Goal: Task Accomplishment & Management: Manage account settings

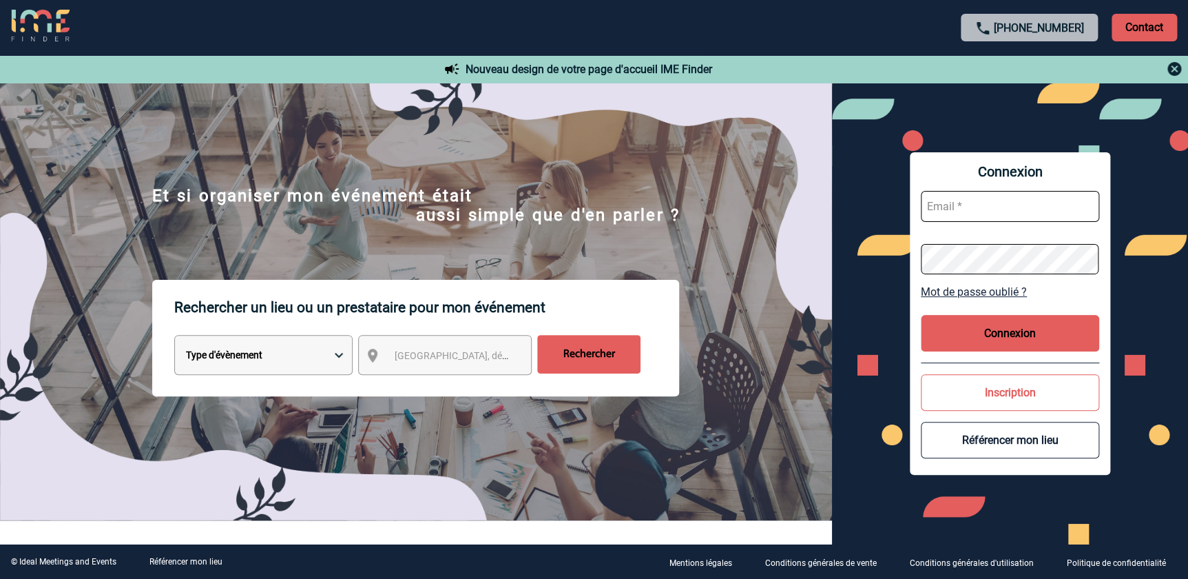
type input "cmercier@ime-groupe.com"
click at [1002, 335] on button "Connexion" at bounding box center [1010, 333] width 178 height 37
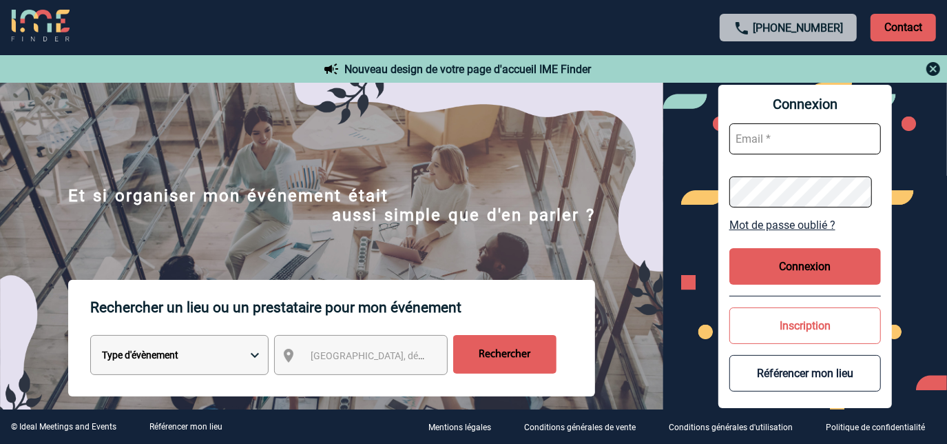
type input "[EMAIL_ADDRESS][DOMAIN_NAME]"
click at [822, 264] on button "Connexion" at bounding box center [805, 266] width 152 height 37
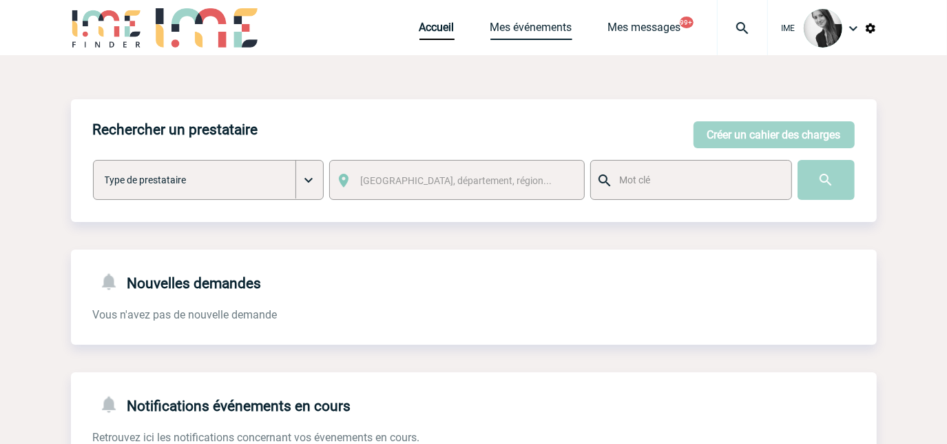
click at [530, 32] on link "Mes événements" at bounding box center [531, 30] width 82 height 19
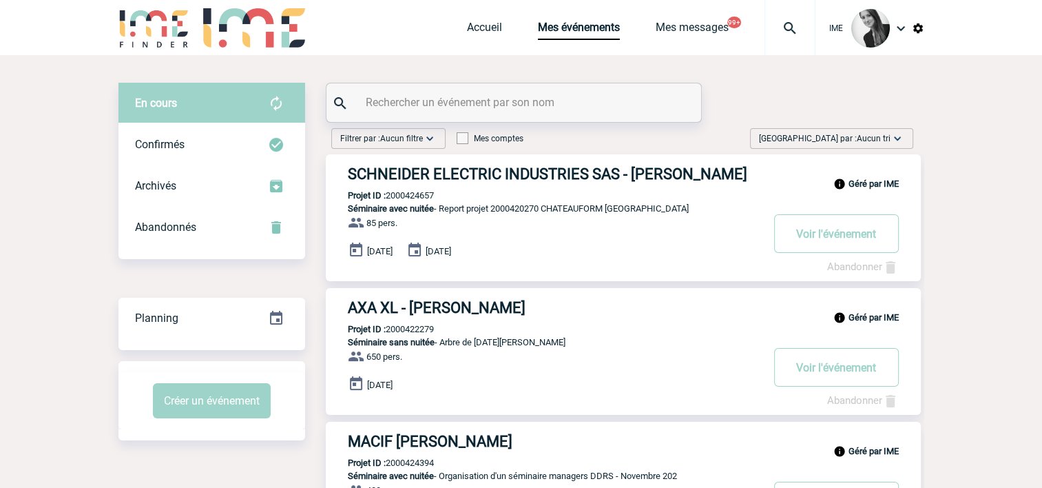
click at [864, 144] on span "Trier par : Aucun tri" at bounding box center [825, 139] width 132 height 14
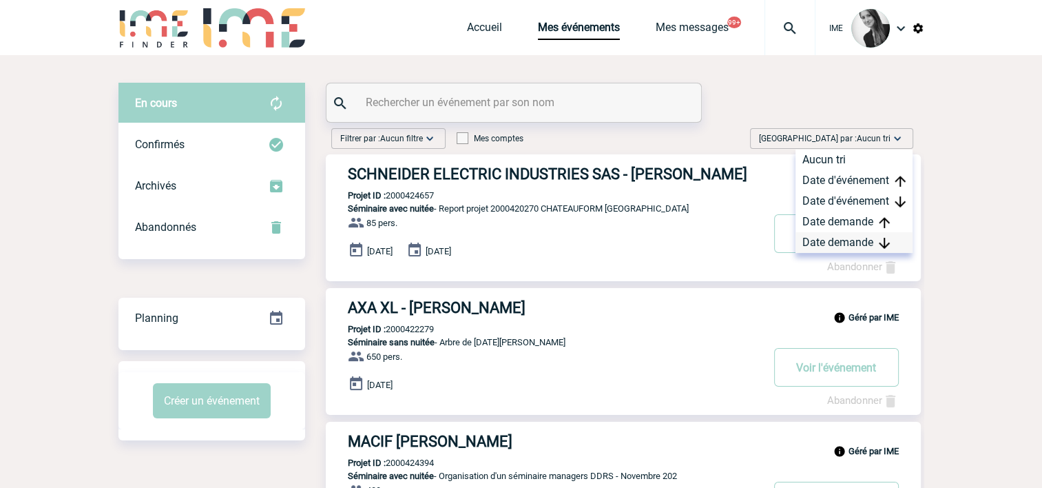
click at [884, 245] on img at bounding box center [884, 243] width 11 height 11
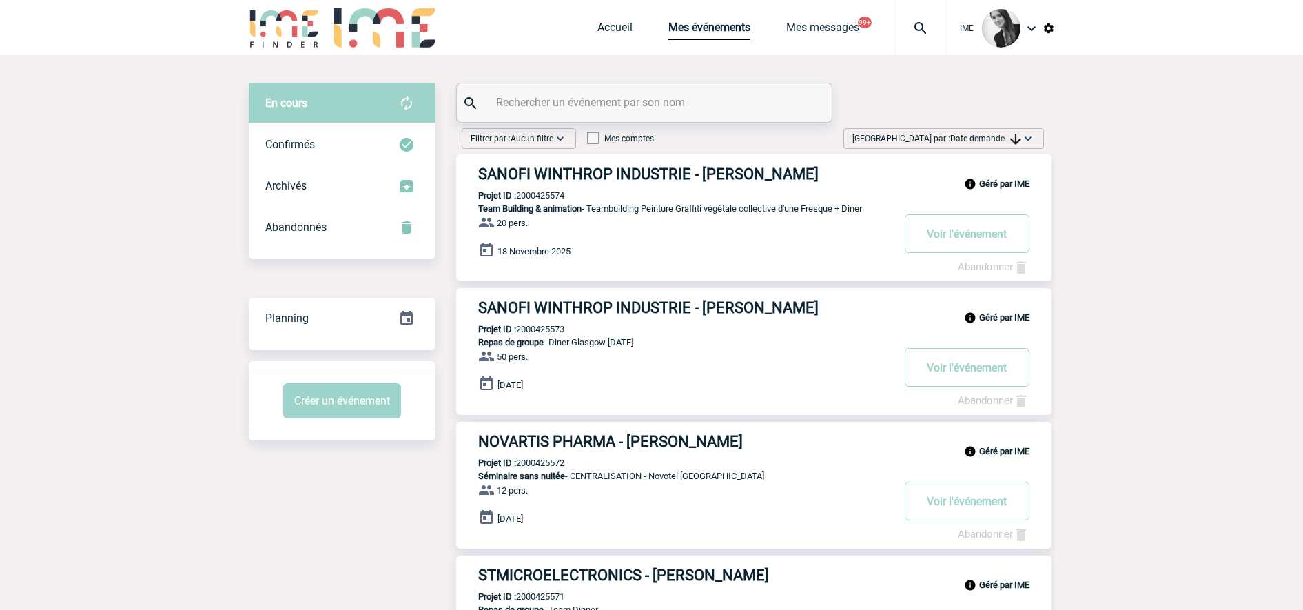
click at [1004, 137] on span "Date demande" at bounding box center [985, 139] width 71 height 10
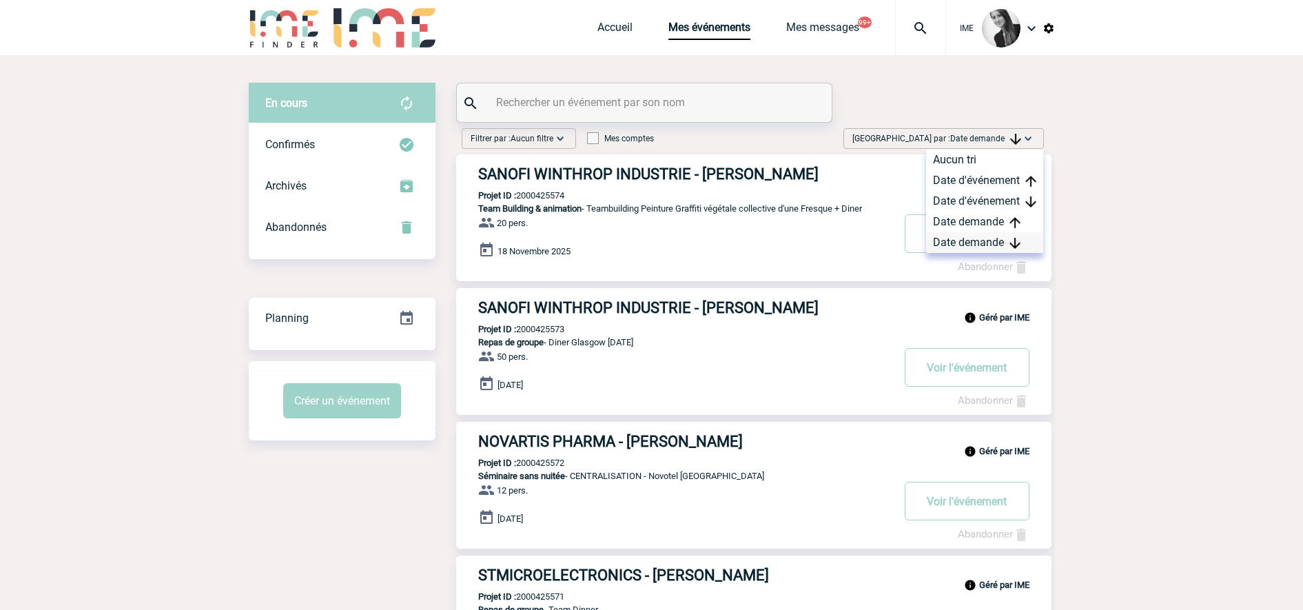
click at [969, 236] on div "Date demande" at bounding box center [984, 242] width 117 height 21
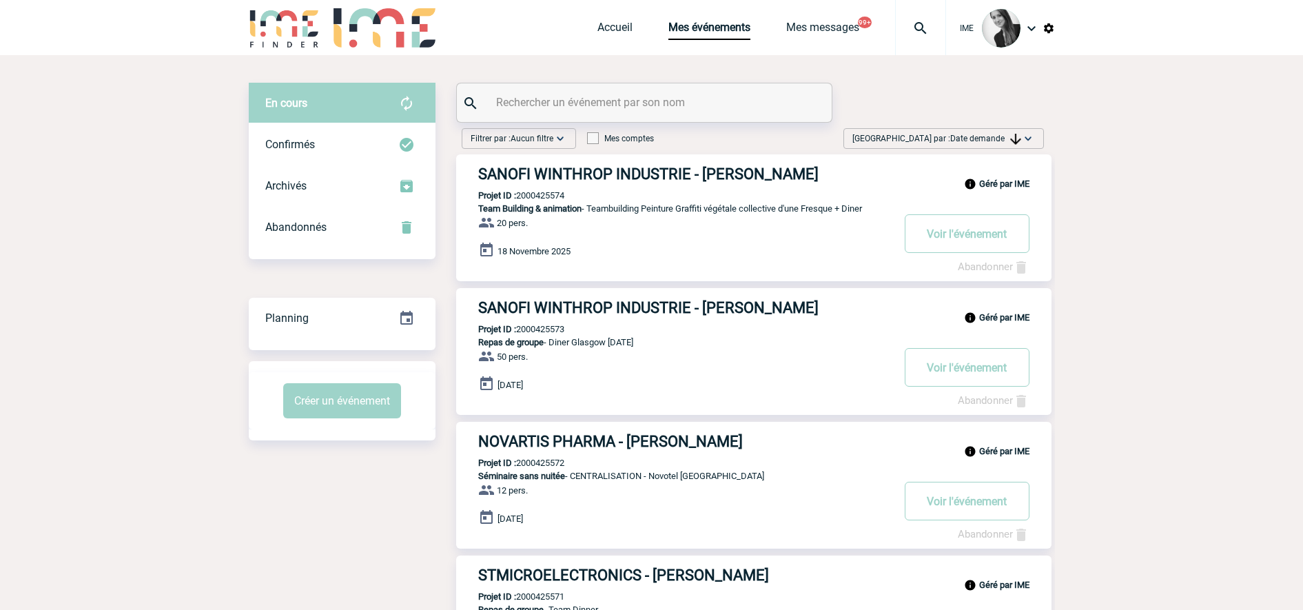
click at [1026, 140] on img at bounding box center [1028, 139] width 14 height 14
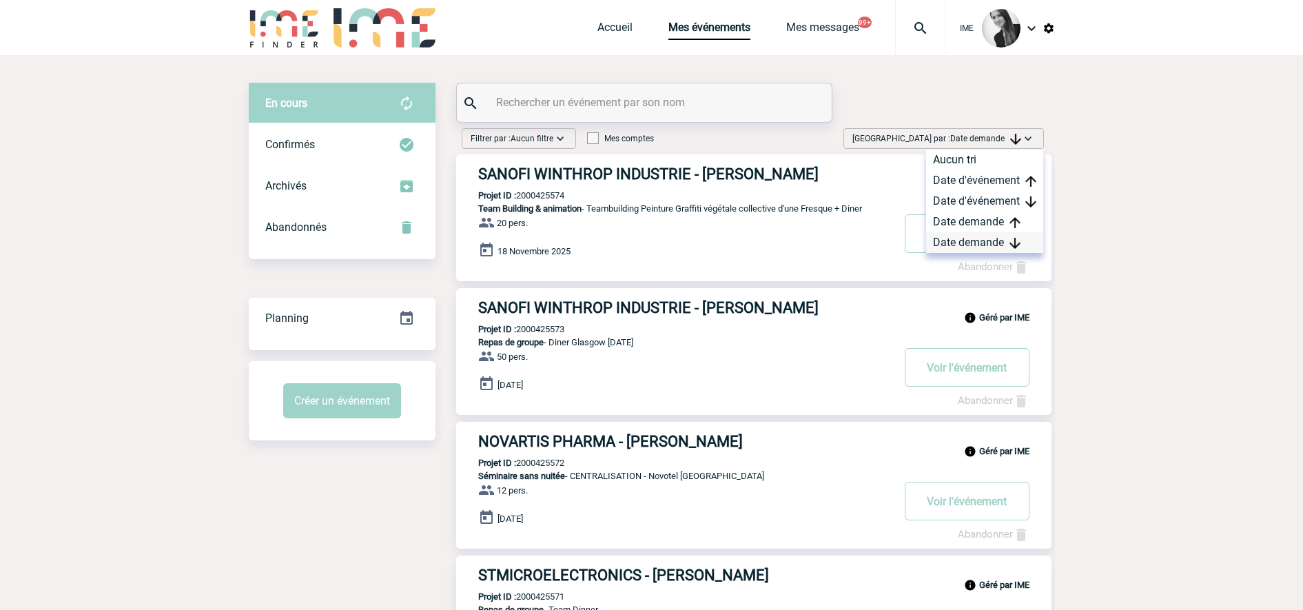
click at [1019, 247] on img at bounding box center [1014, 243] width 11 height 11
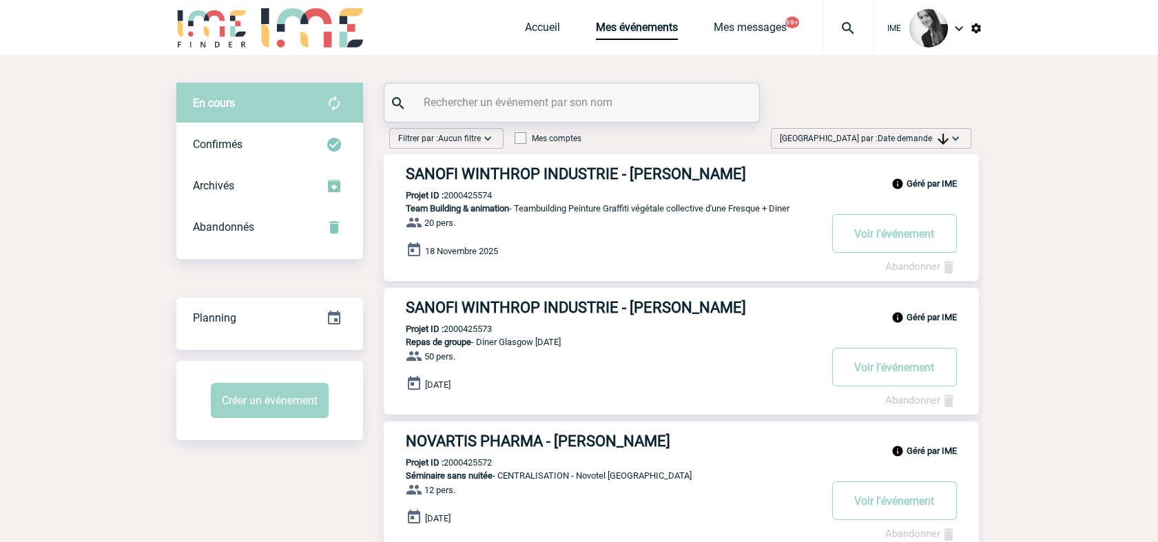
drag, startPoint x: 899, startPoint y: 138, endPoint x: 886, endPoint y: 220, distance: 83.0
click at [899, 139] on span "Date demande" at bounding box center [913, 139] width 71 height 10
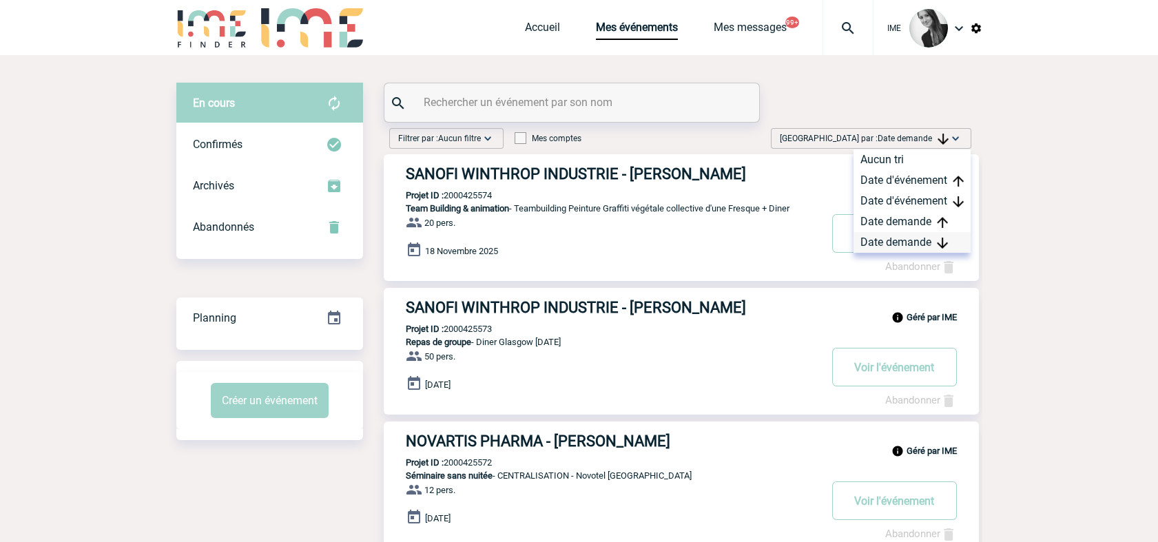
click at [867, 242] on div "Date demande" at bounding box center [911, 242] width 117 height 21
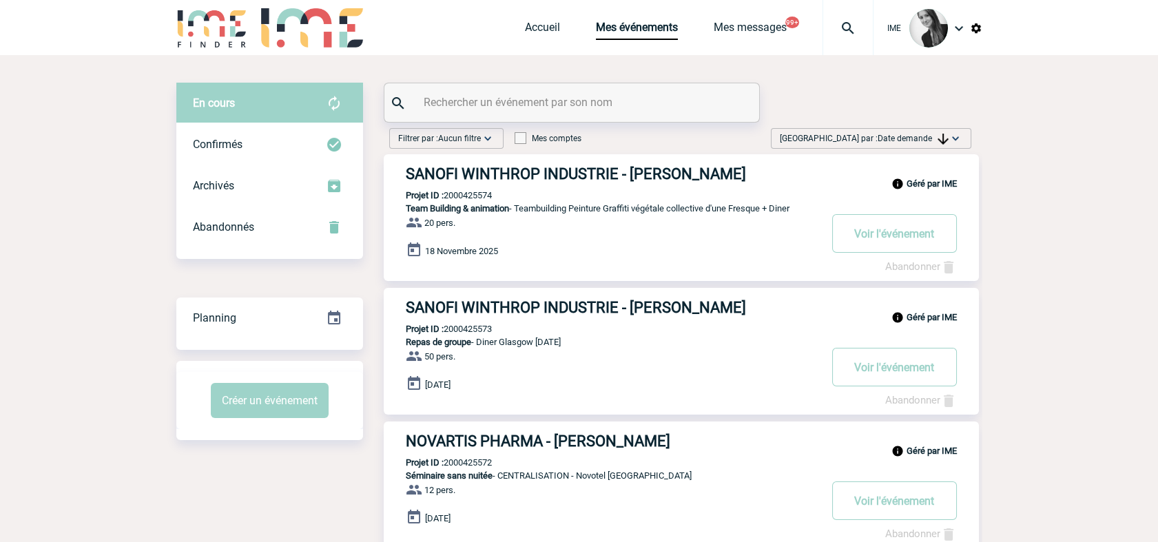
click at [962, 138] on div "Trier par : Date demande Aucun tri Date d'événement Date d'événement Date deman…" at bounding box center [871, 138] width 200 height 21
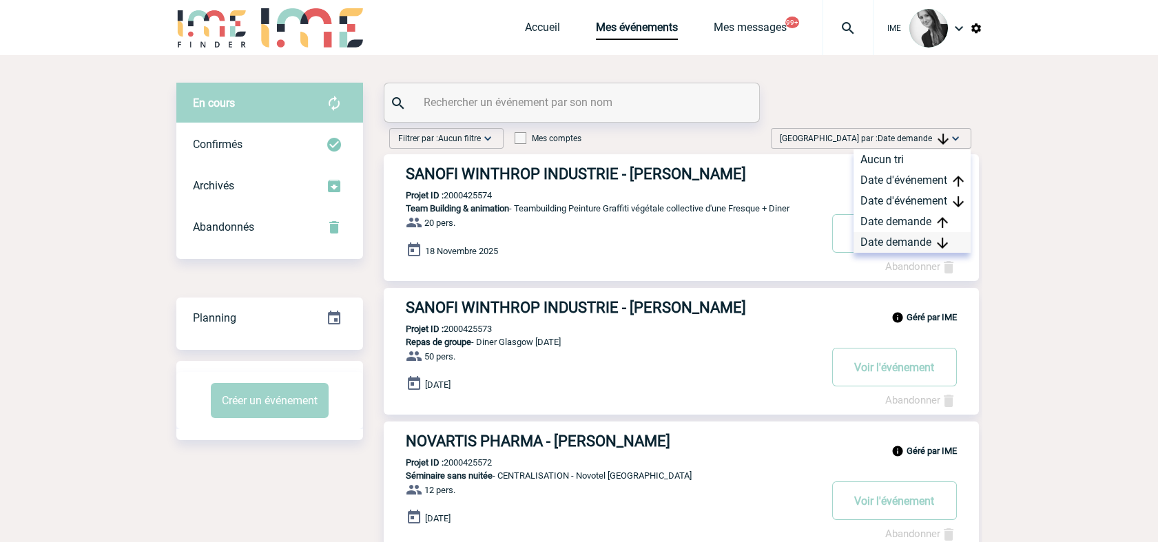
click at [933, 239] on div "Date demande" at bounding box center [911, 242] width 117 height 21
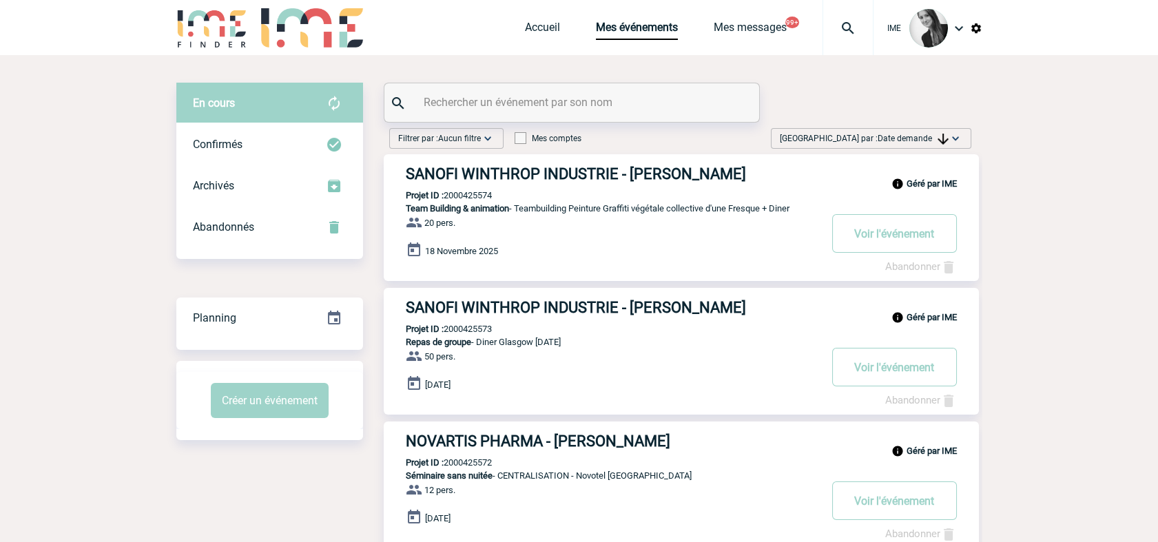
click at [889, 141] on span "Date demande" at bounding box center [913, 139] width 71 height 10
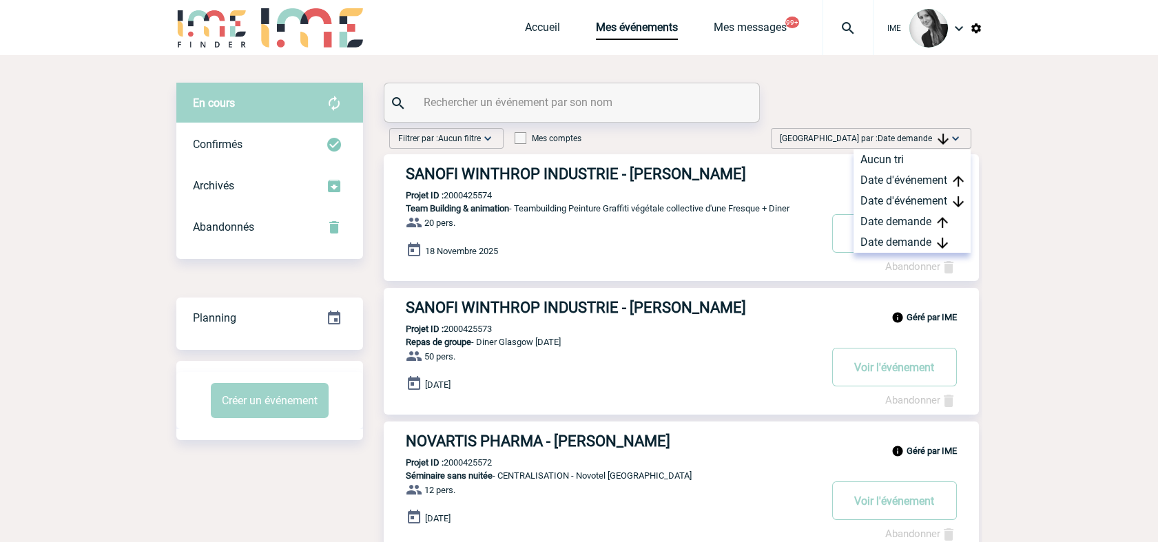
click at [942, 258] on div "18 Novembre 2025" at bounding box center [692, 251] width 573 height 19
click at [920, 244] on div "Date demande" at bounding box center [911, 242] width 117 height 21
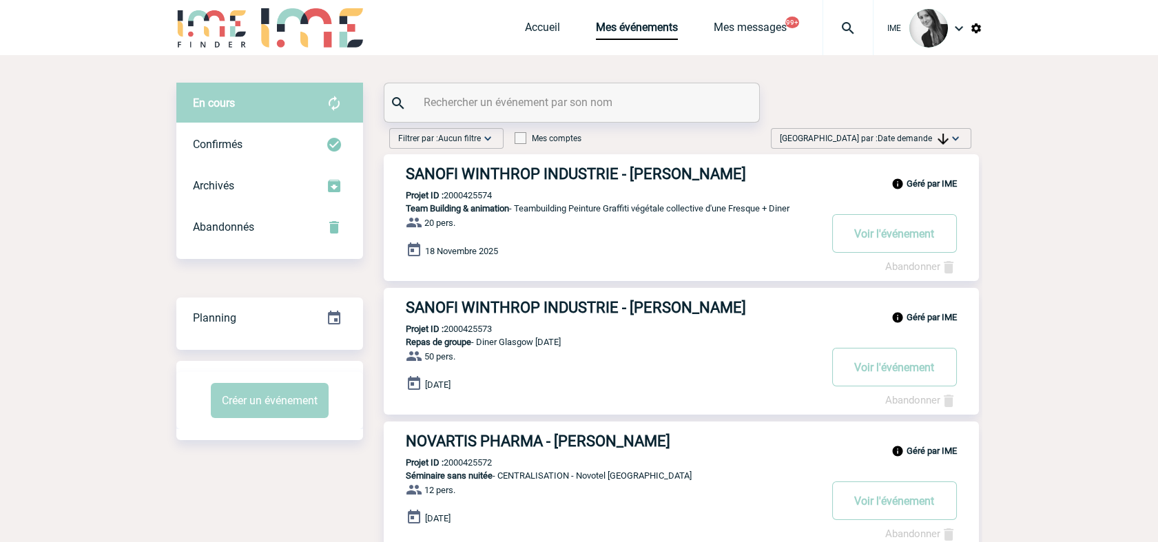
click at [897, 132] on span "Trier par : Date demande" at bounding box center [864, 139] width 169 height 14
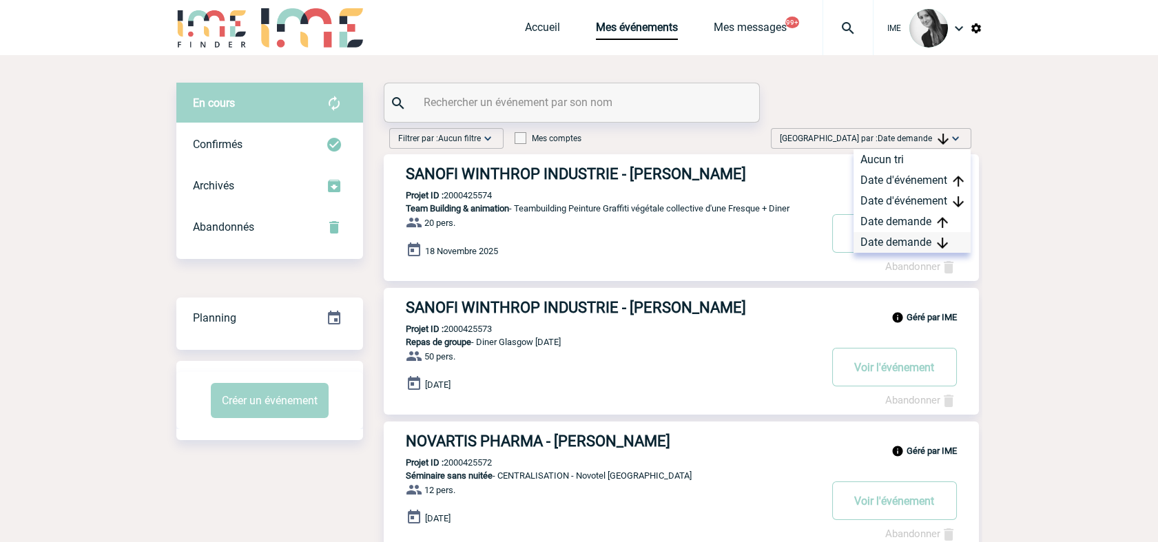
drag, startPoint x: 912, startPoint y: 242, endPoint x: 921, endPoint y: 245, distance: 9.2
click at [913, 242] on div "Date demande" at bounding box center [911, 242] width 117 height 21
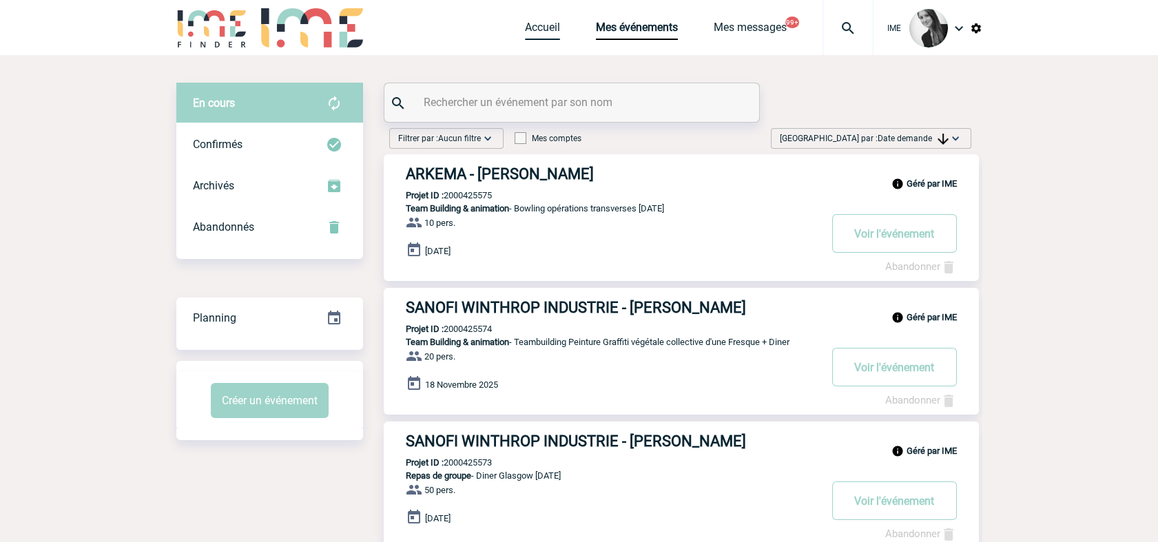
click at [528, 37] on link "Accueil" at bounding box center [542, 30] width 35 height 19
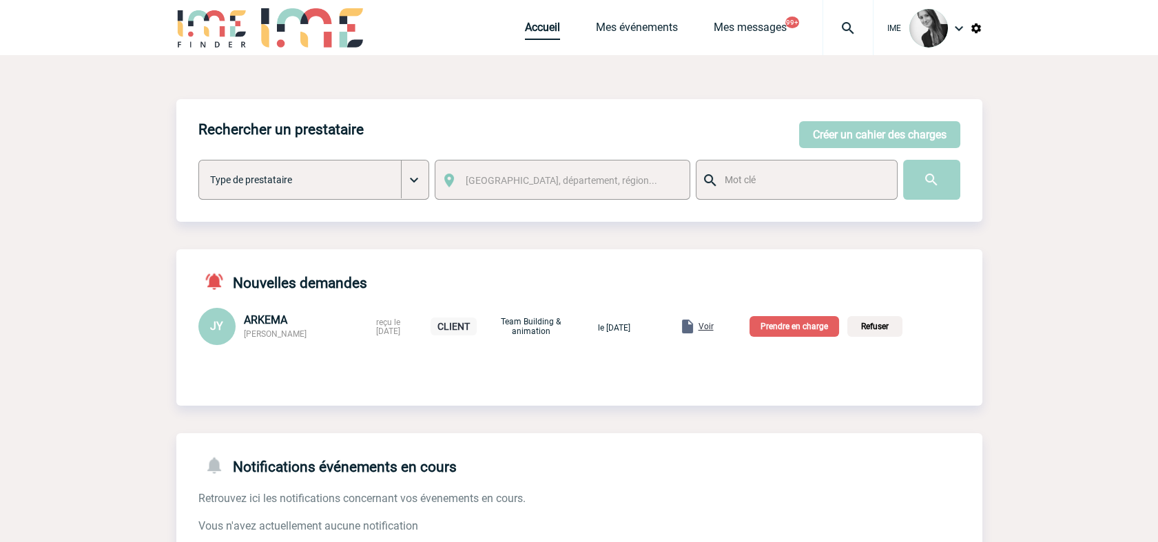
click at [543, 32] on link "Accueil" at bounding box center [542, 30] width 35 height 19
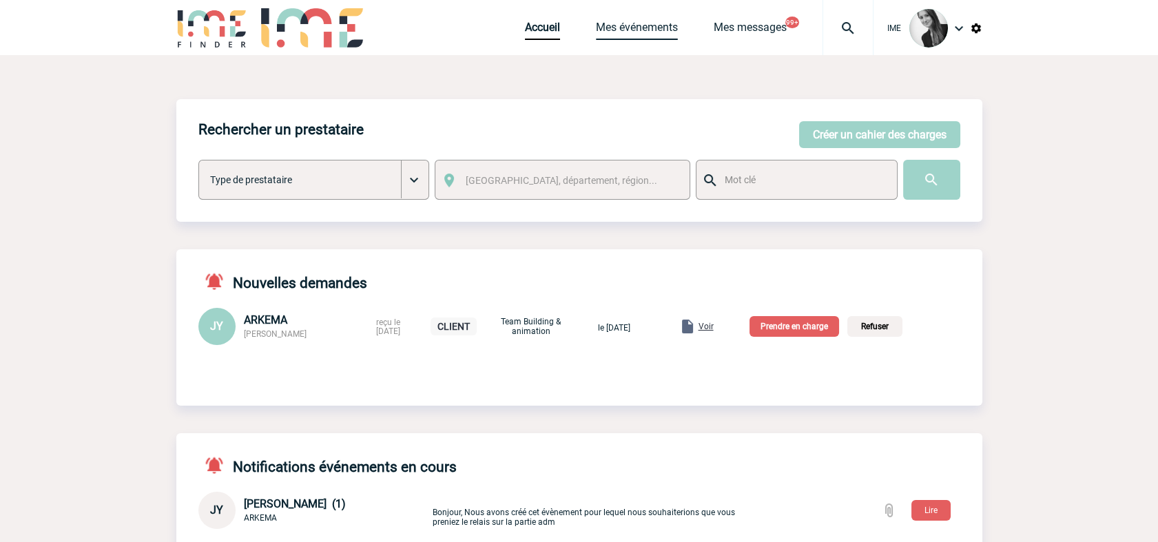
click at [654, 36] on link "Mes événements" at bounding box center [637, 30] width 82 height 19
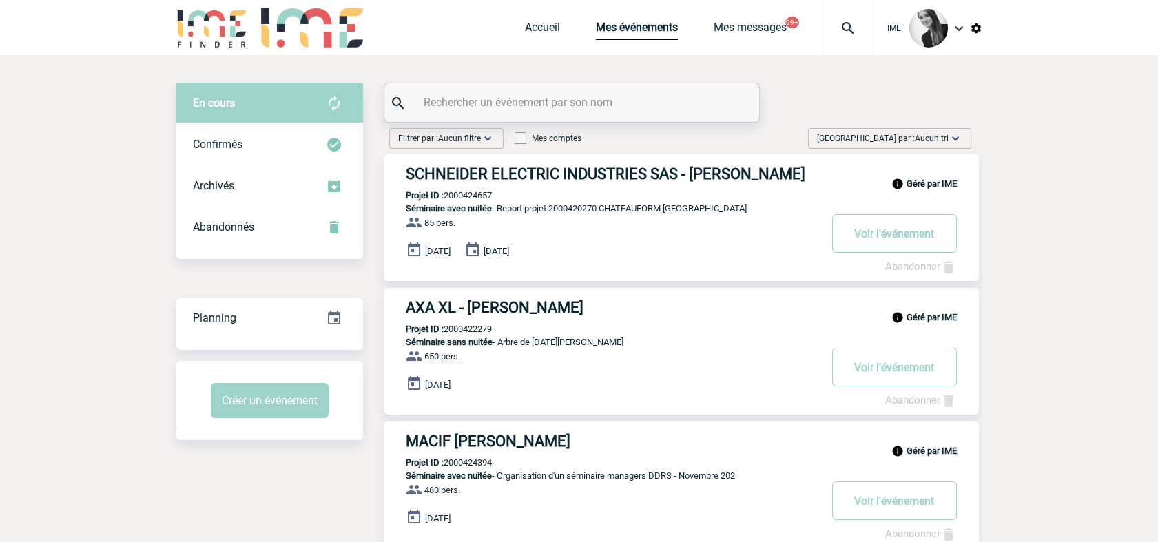
click at [922, 142] on span "Aucun tri" at bounding box center [932, 139] width 34 height 10
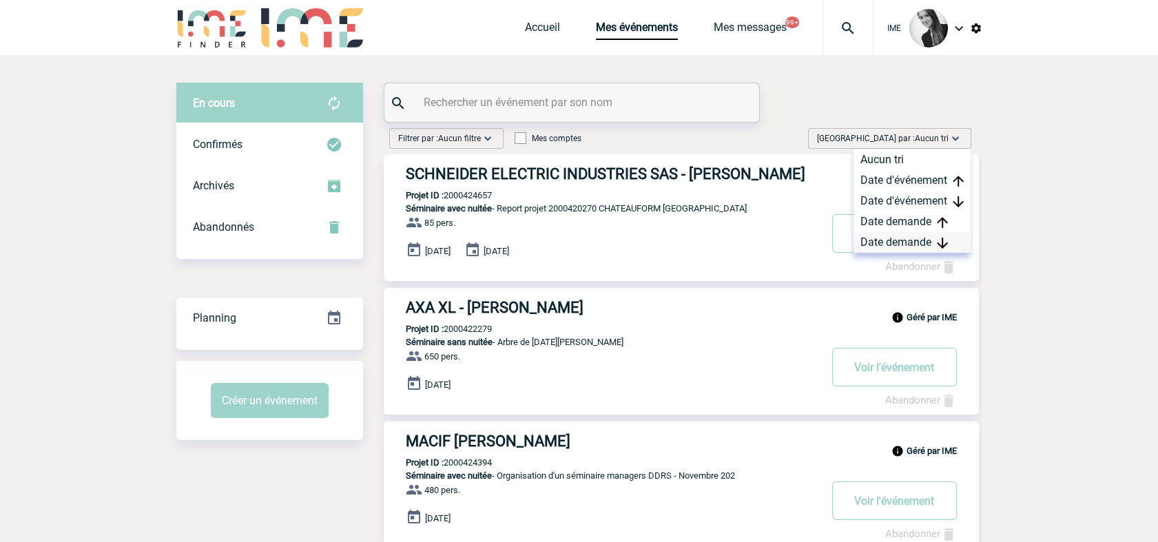
click at [909, 241] on div "Date demande" at bounding box center [911, 242] width 117 height 21
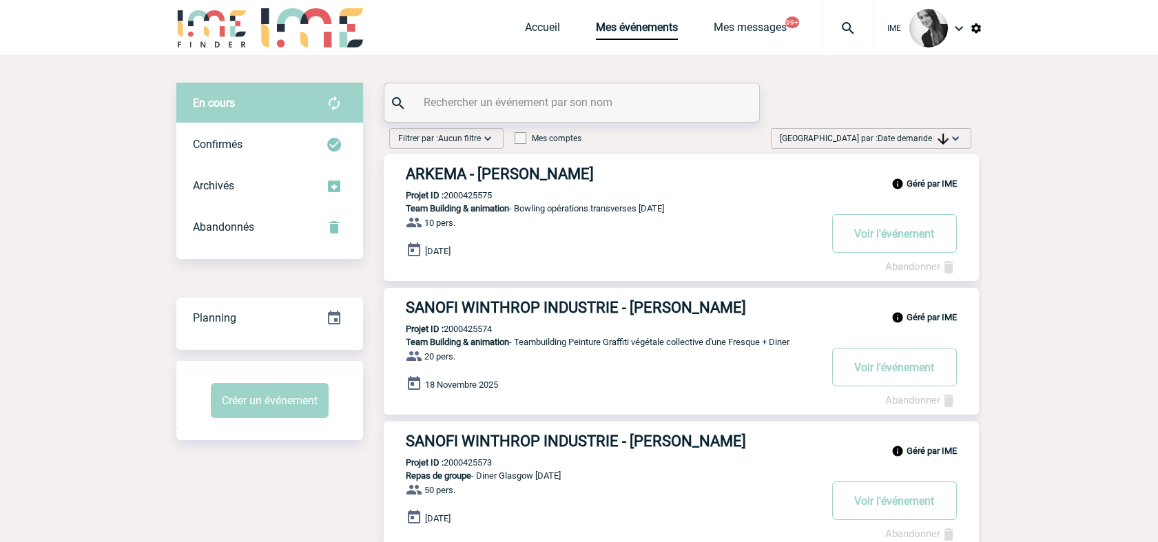
click at [913, 140] on span "Date demande" at bounding box center [913, 139] width 71 height 10
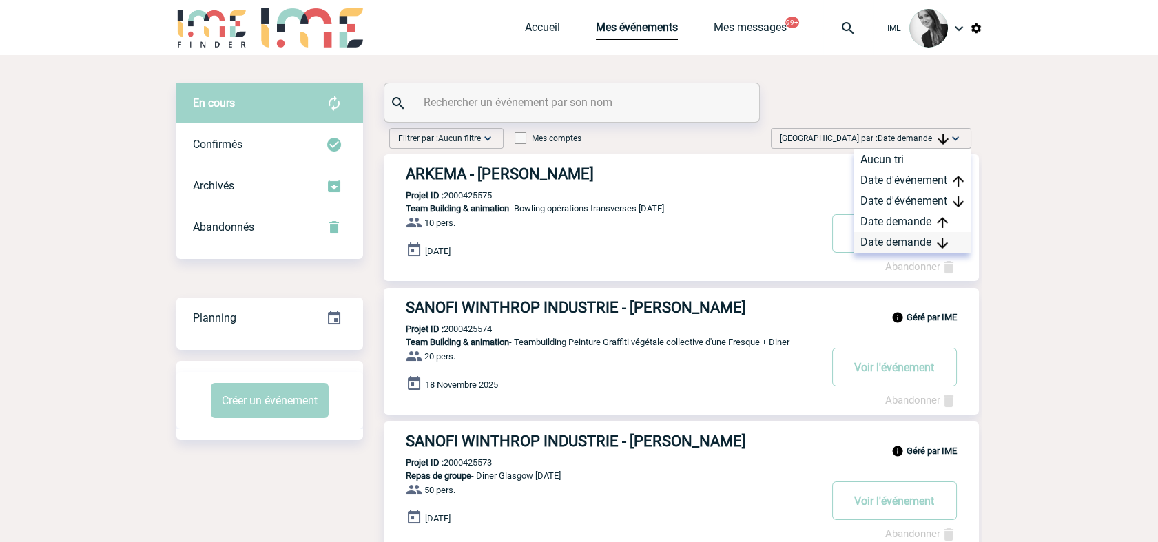
click at [886, 240] on div "Date demande" at bounding box center [911, 242] width 117 height 21
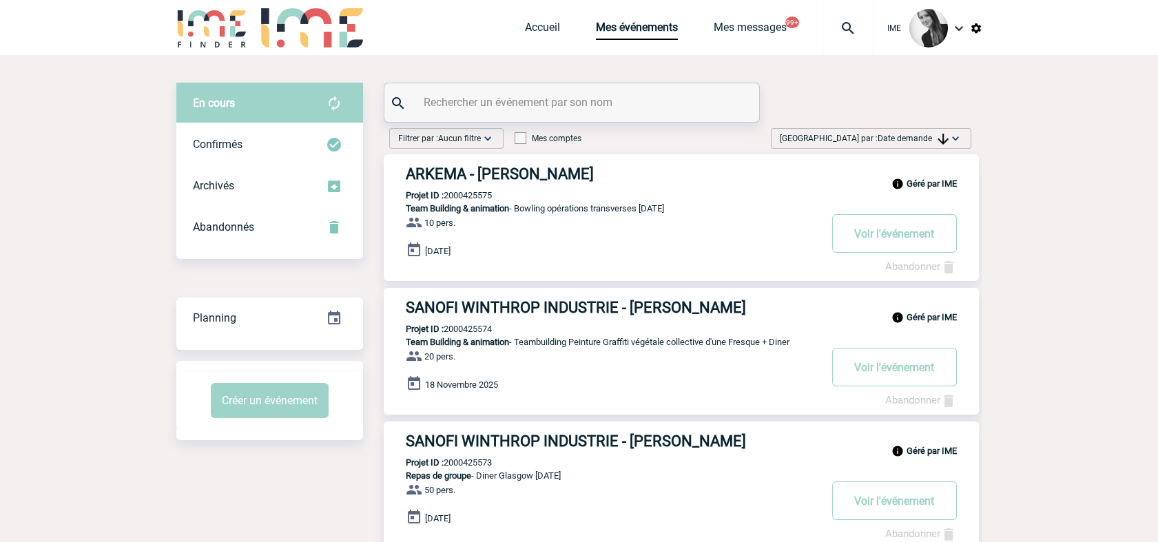
drag, startPoint x: 996, startPoint y: 240, endPoint x: 1002, endPoint y: 231, distance: 9.9
click at [923, 138] on span "Date demande" at bounding box center [913, 139] width 71 height 10
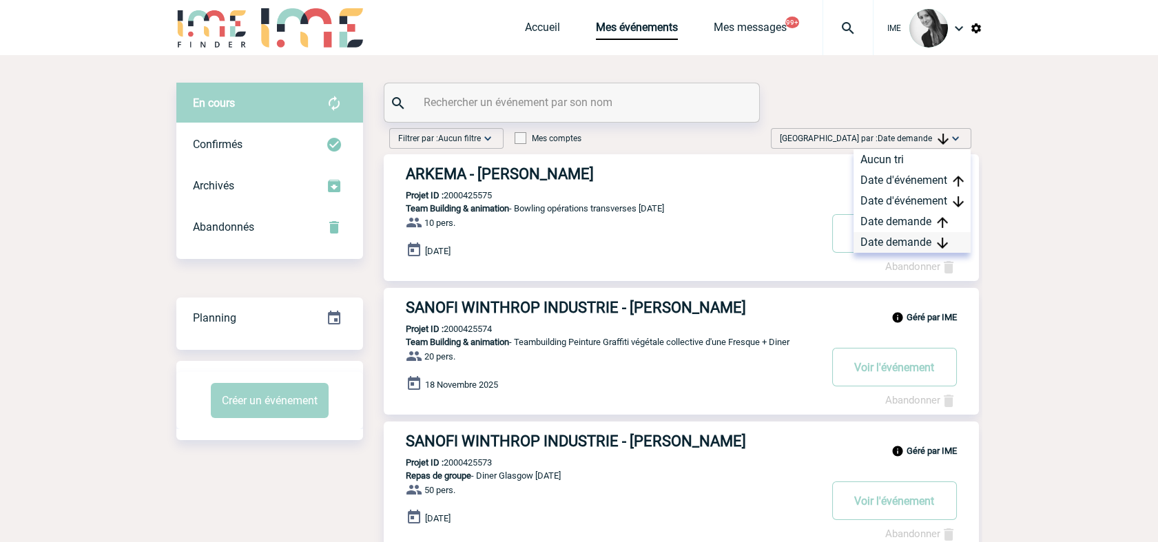
drag, startPoint x: 923, startPoint y: 138, endPoint x: 887, endPoint y: 242, distance: 109.4
click at [887, 242] on div "Date demande" at bounding box center [911, 242] width 117 height 21
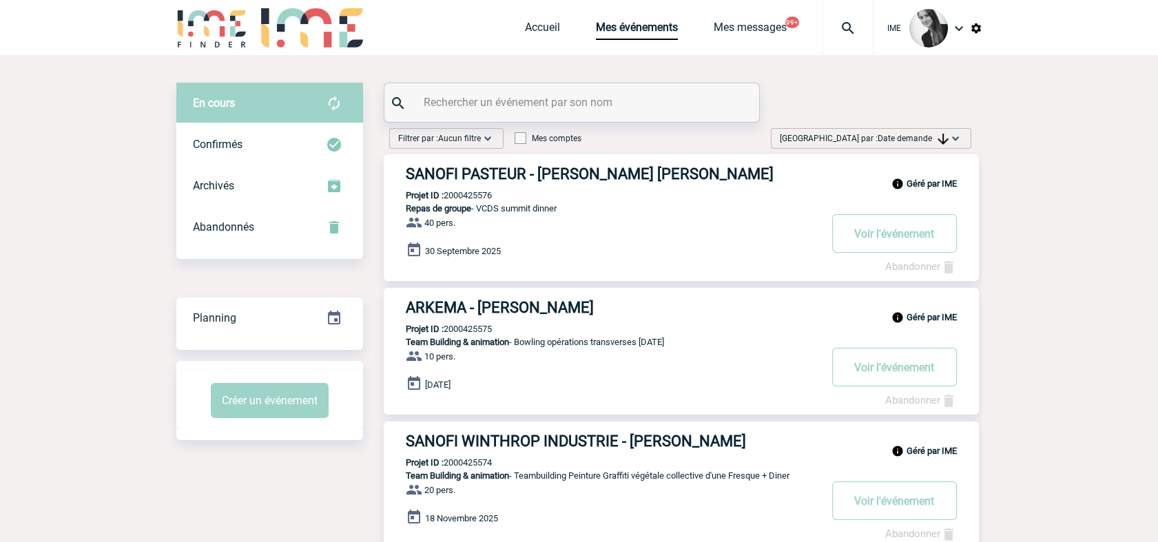
click at [884, 138] on span "Date demande" at bounding box center [913, 139] width 71 height 10
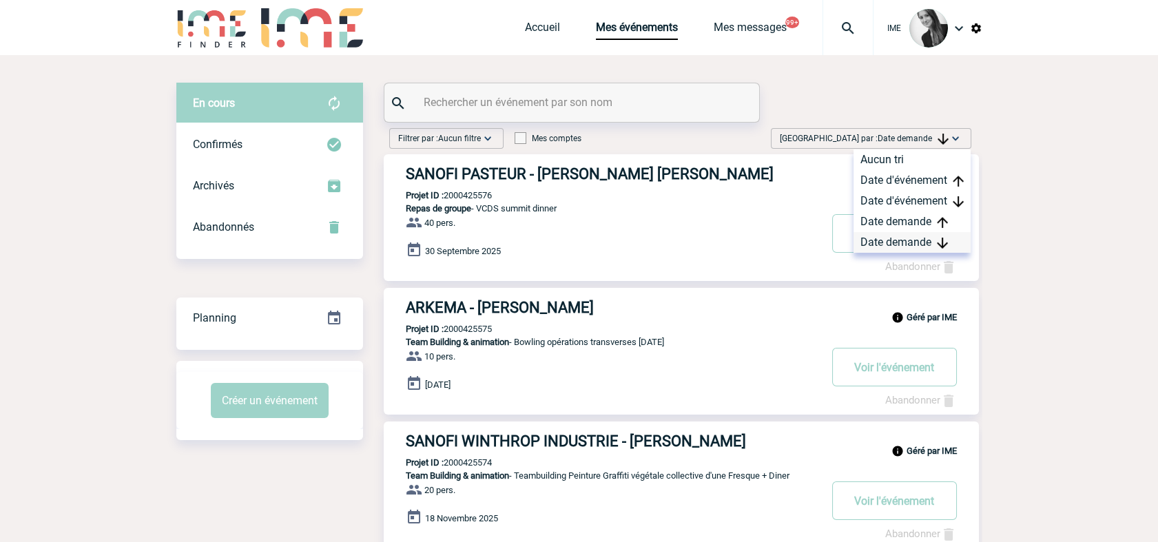
click at [902, 240] on div "Date demande" at bounding box center [911, 242] width 117 height 21
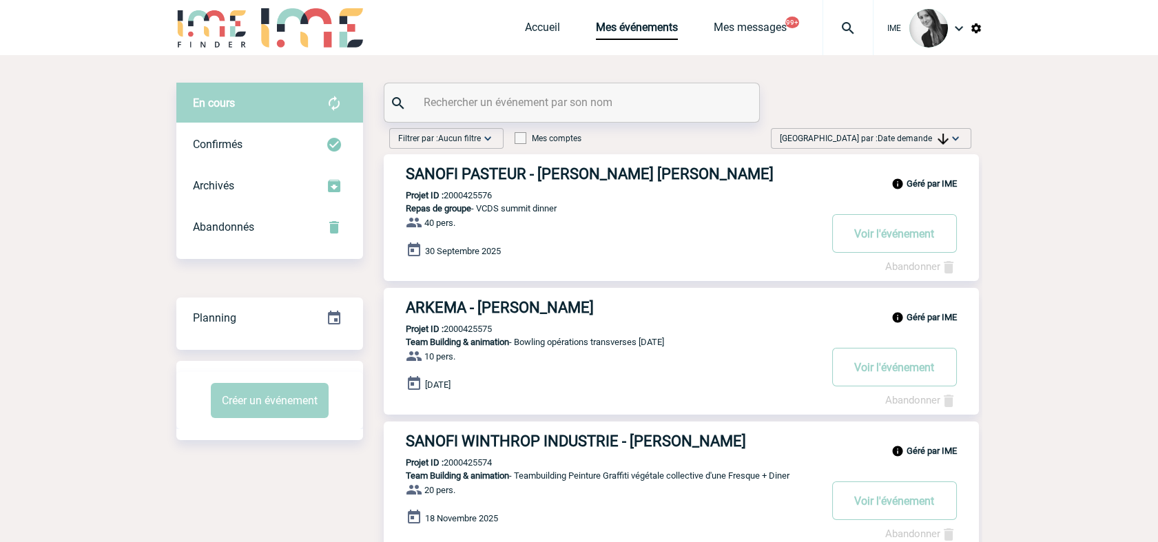
drag, startPoint x: 944, startPoint y: 136, endPoint x: 951, endPoint y: 215, distance: 78.8
click at [944, 138] on img at bounding box center [942, 139] width 11 height 11
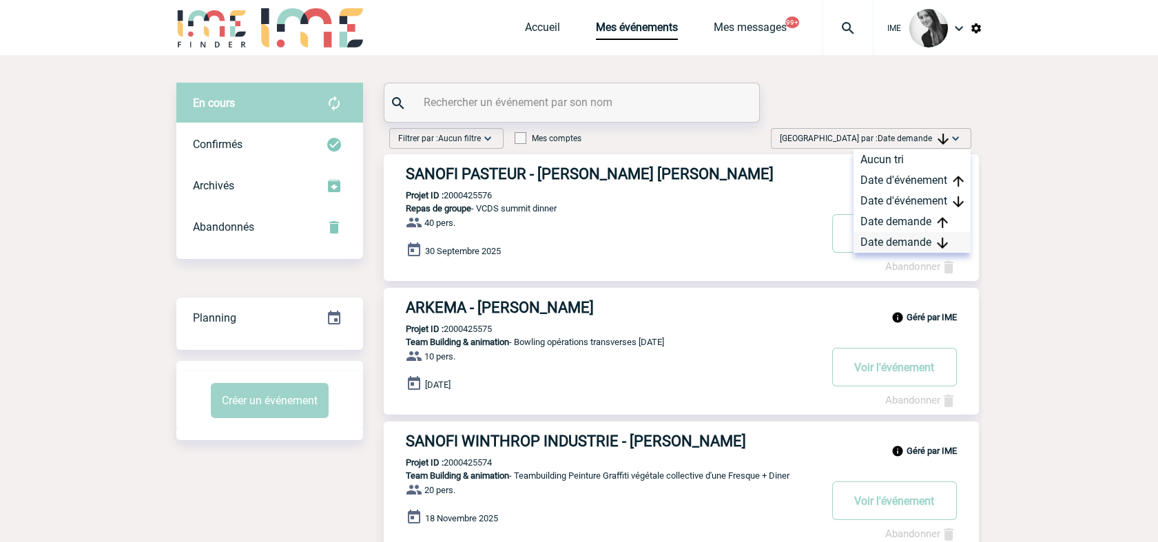
click at [919, 241] on div "Date demande" at bounding box center [911, 242] width 117 height 21
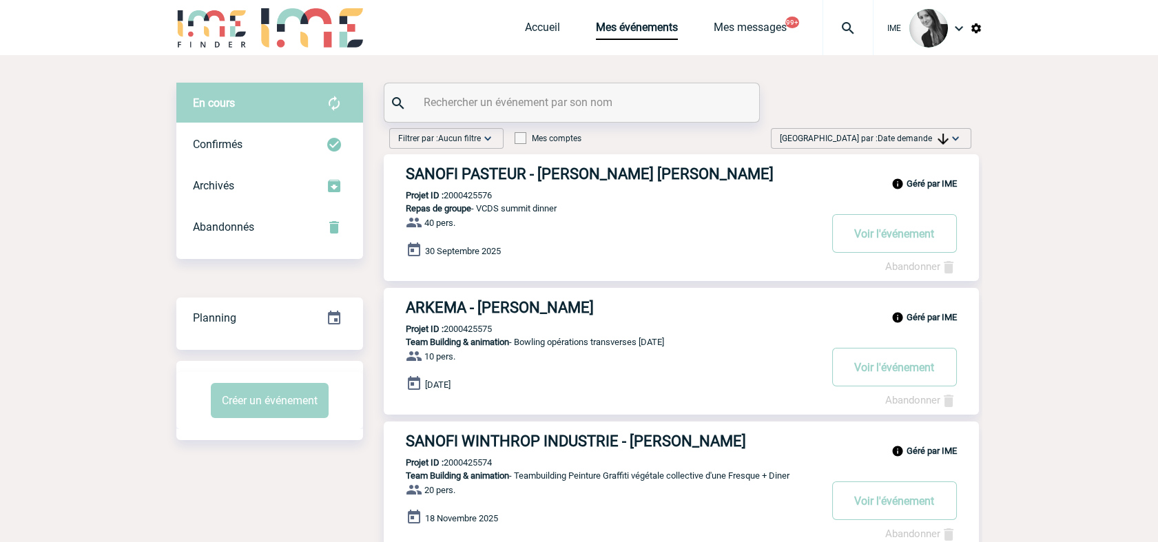
click at [896, 143] on span "Trier par : Date demande" at bounding box center [864, 139] width 169 height 14
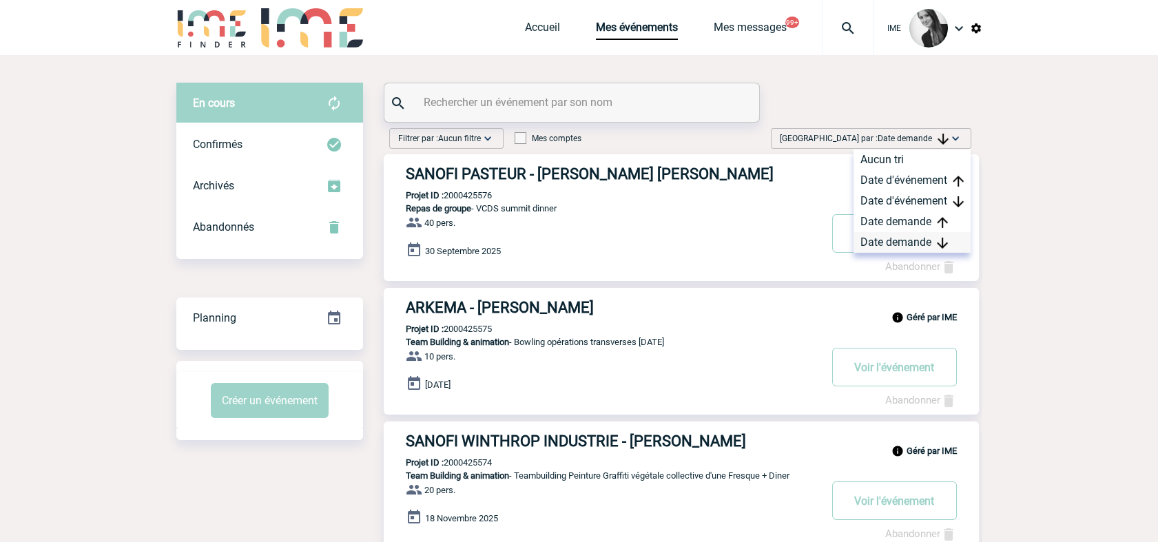
click at [904, 245] on div "Date demande" at bounding box center [911, 242] width 117 height 21
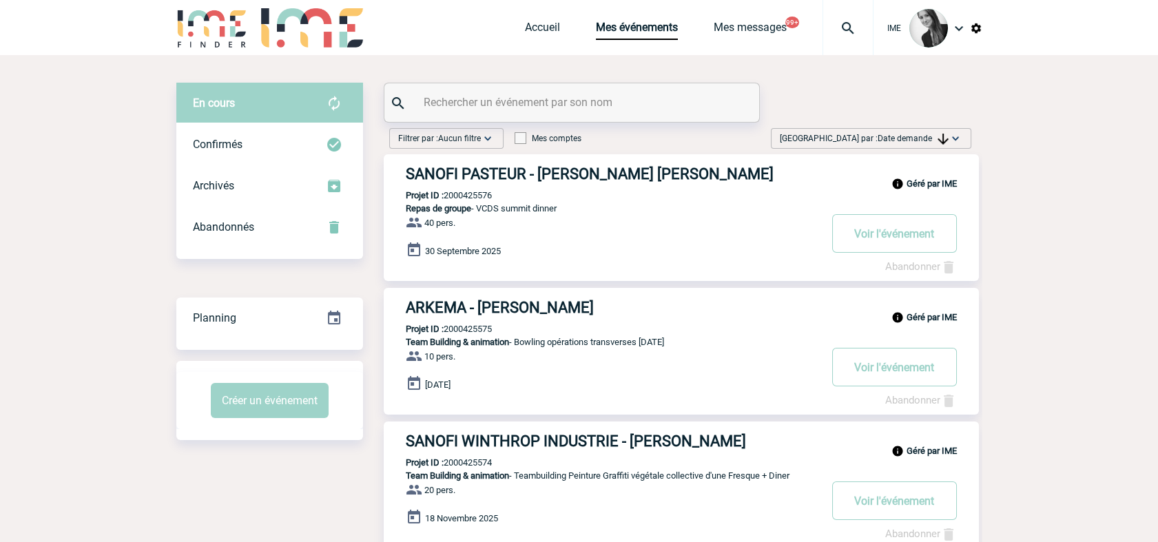
click at [931, 134] on span "Date demande" at bounding box center [913, 139] width 71 height 10
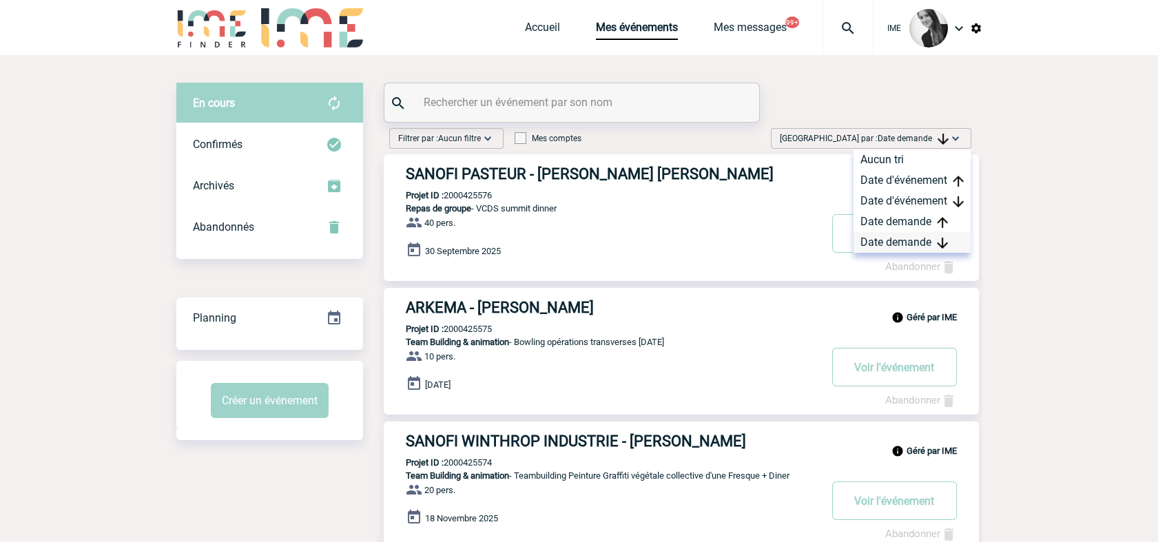
click at [911, 238] on div "Date demande" at bounding box center [911, 242] width 117 height 21
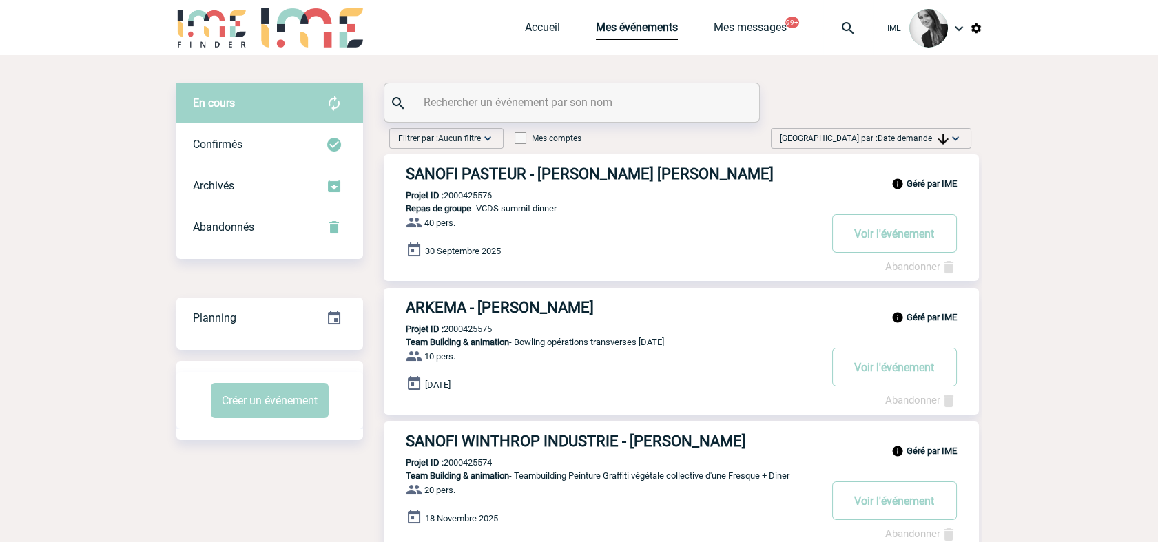
click at [930, 137] on span "Date demande" at bounding box center [913, 139] width 71 height 10
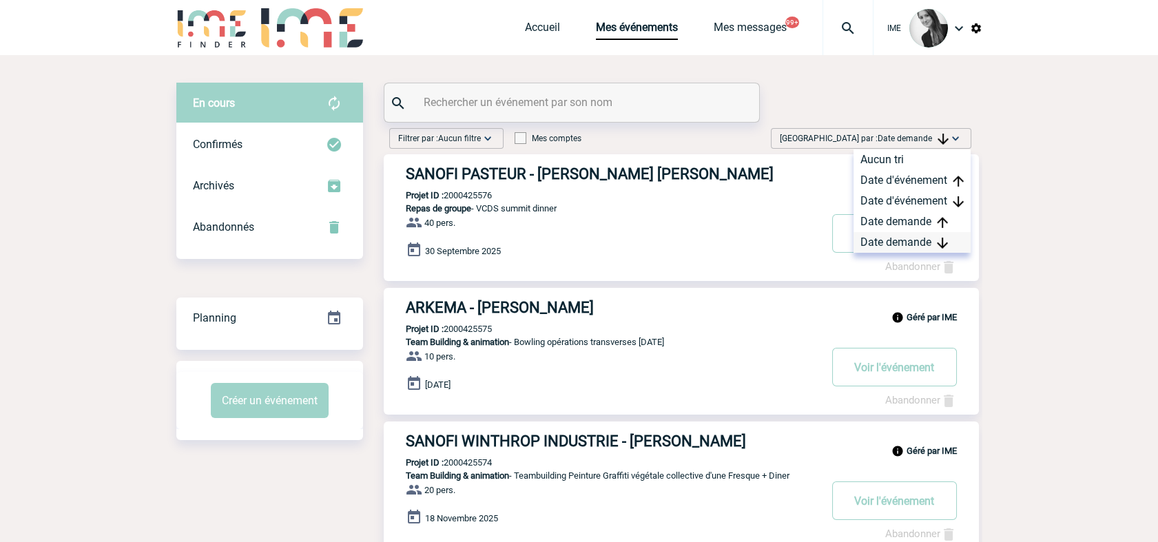
click at [896, 240] on div "Date demande" at bounding box center [911, 242] width 117 height 21
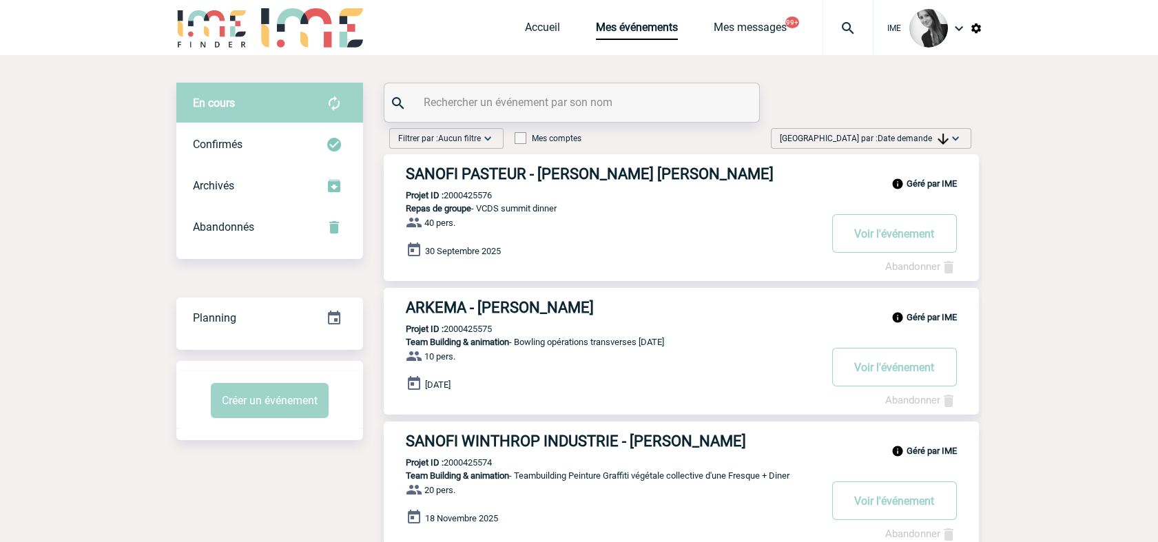
click at [948, 136] on img at bounding box center [955, 139] width 14 height 14
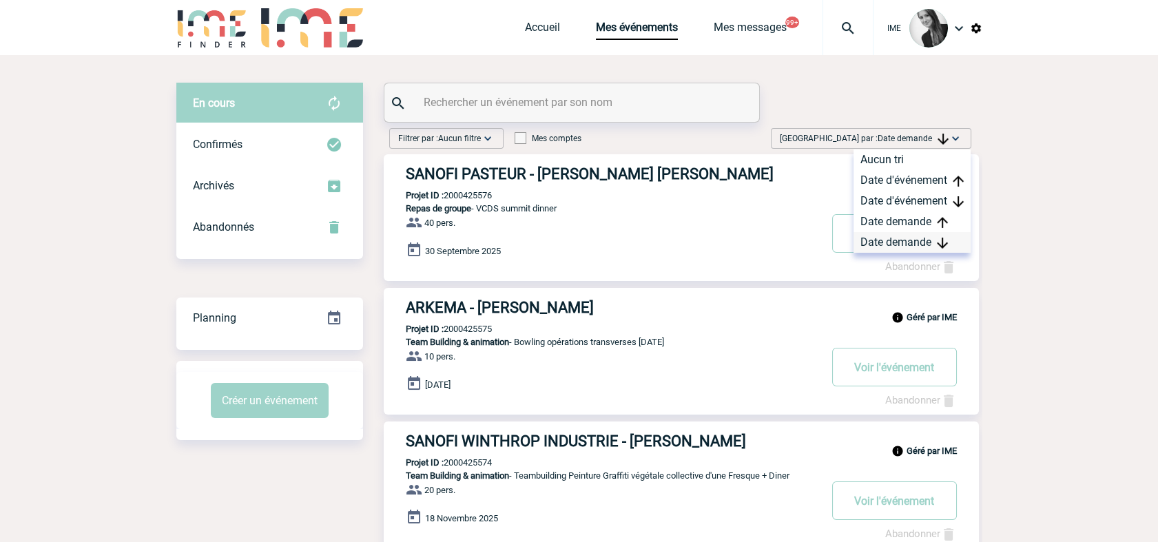
click at [900, 242] on div "Date demande" at bounding box center [911, 242] width 117 height 21
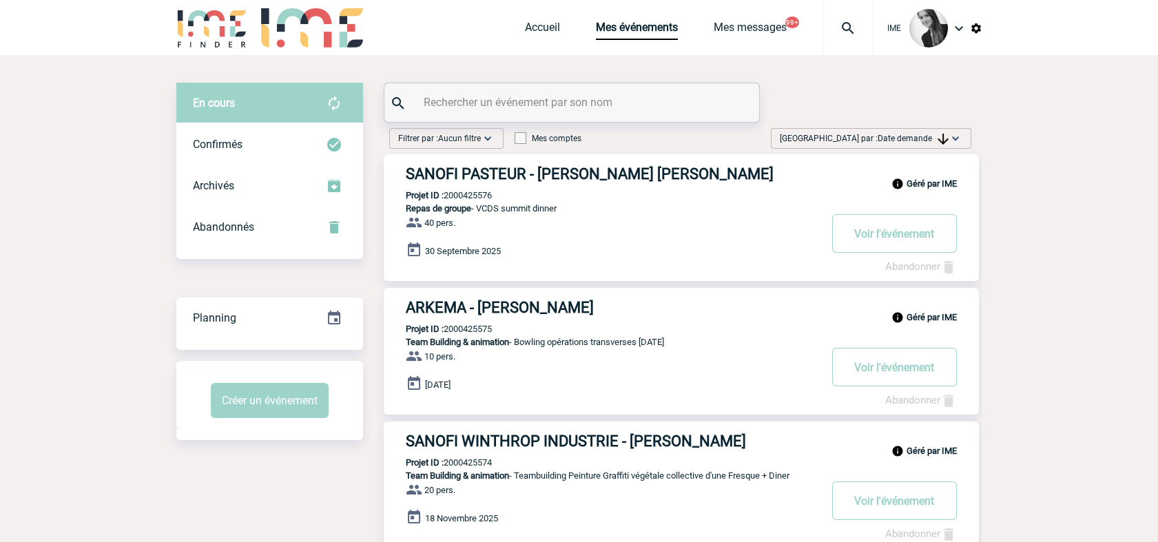
drag, startPoint x: 1099, startPoint y: 313, endPoint x: 961, endPoint y: 295, distance: 139.6
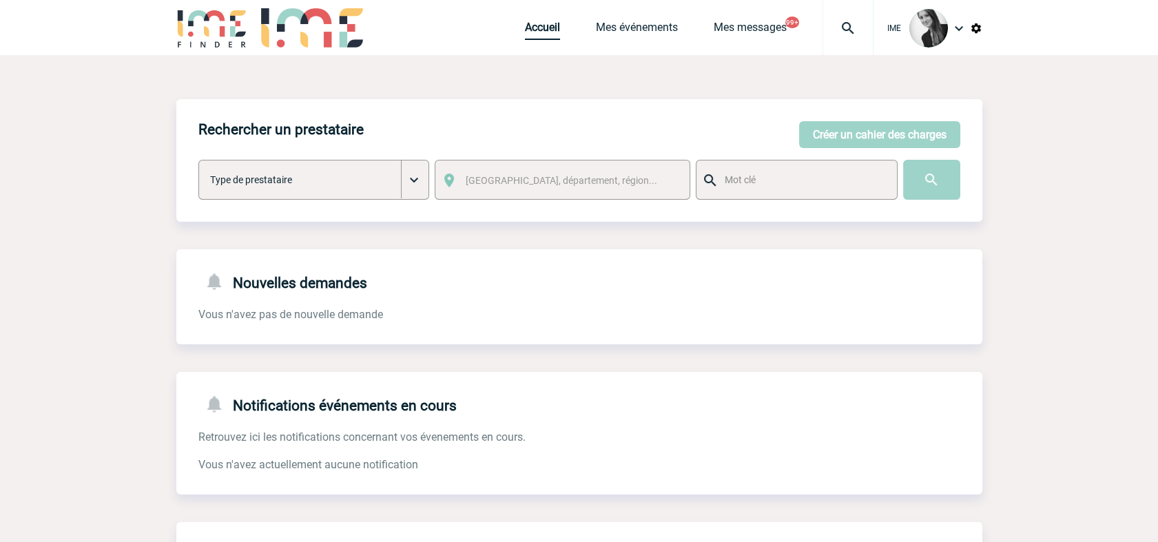
click at [536, 32] on link "Accueil" at bounding box center [542, 30] width 35 height 19
click at [660, 30] on link "Mes événements" at bounding box center [637, 30] width 82 height 19
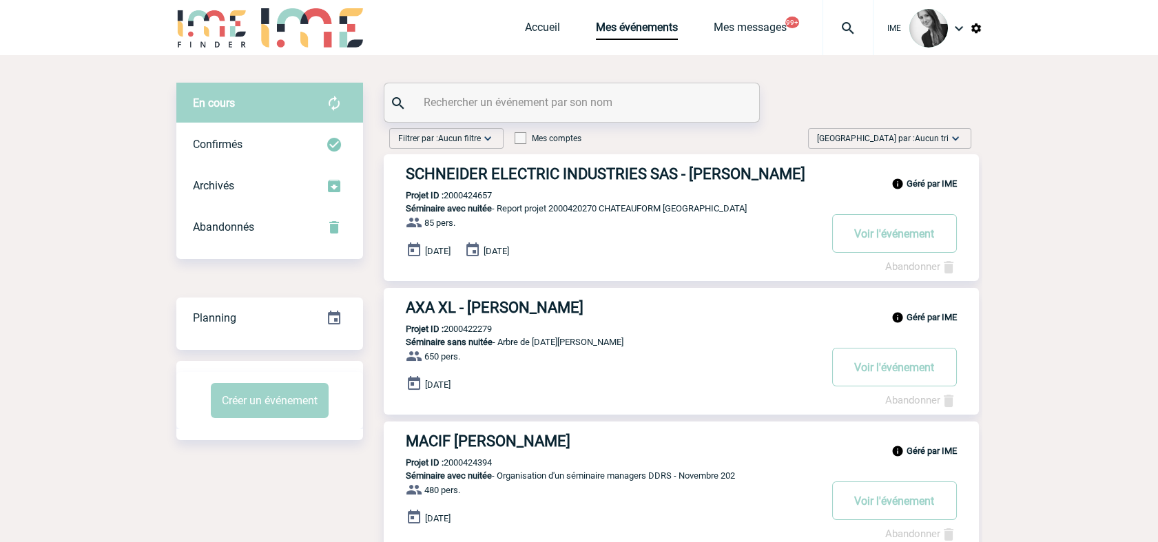
click at [915, 141] on span "Aucun tri" at bounding box center [932, 139] width 34 height 10
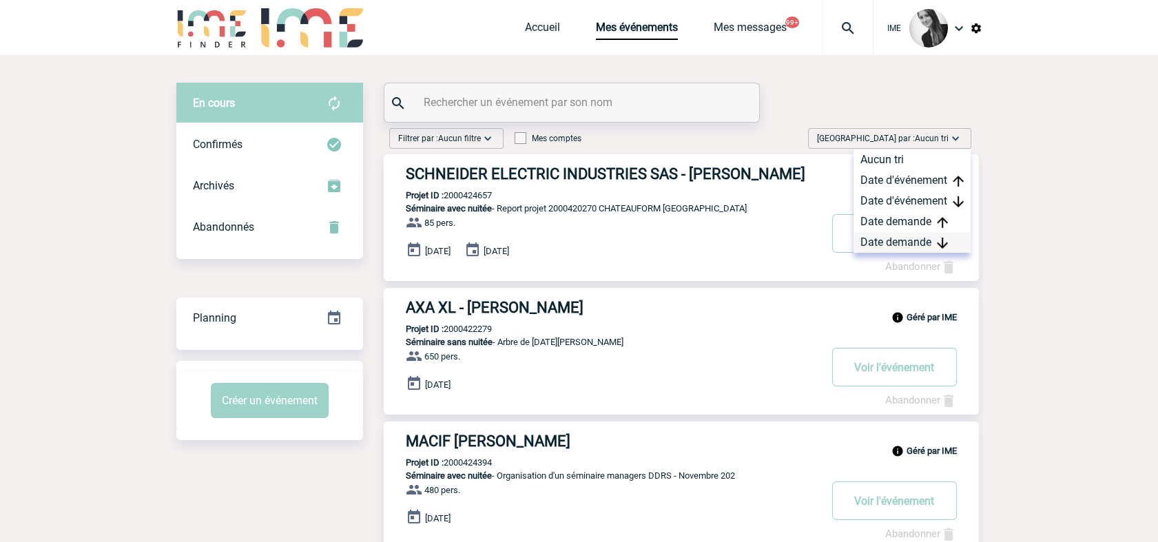
click at [900, 241] on div "Date demande" at bounding box center [911, 242] width 117 height 21
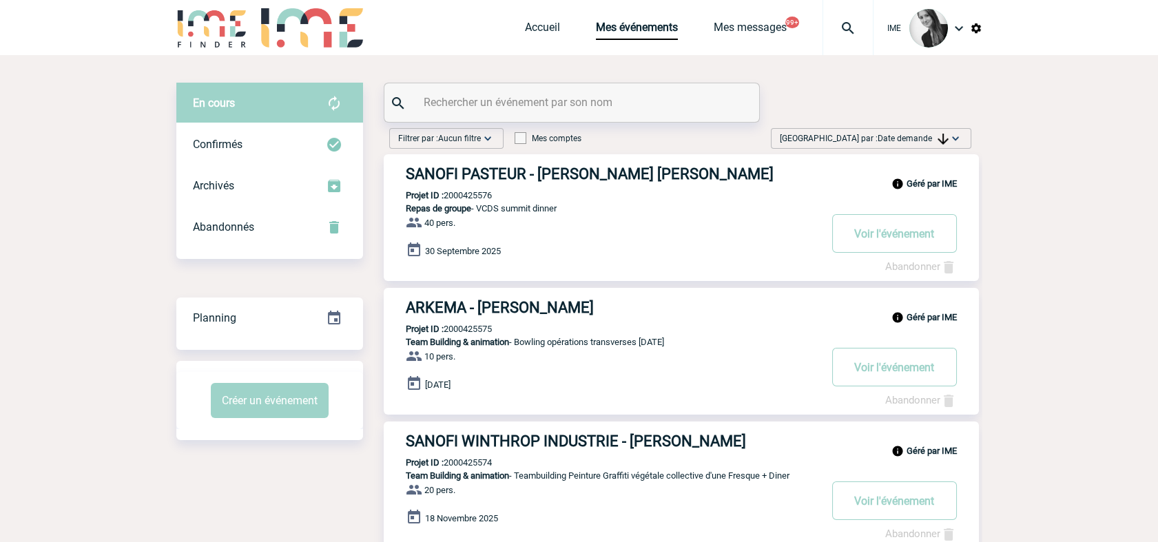
drag, startPoint x: 915, startPoint y: 134, endPoint x: 931, endPoint y: 156, distance: 28.1
click at [915, 134] on span "Date demande" at bounding box center [913, 139] width 71 height 10
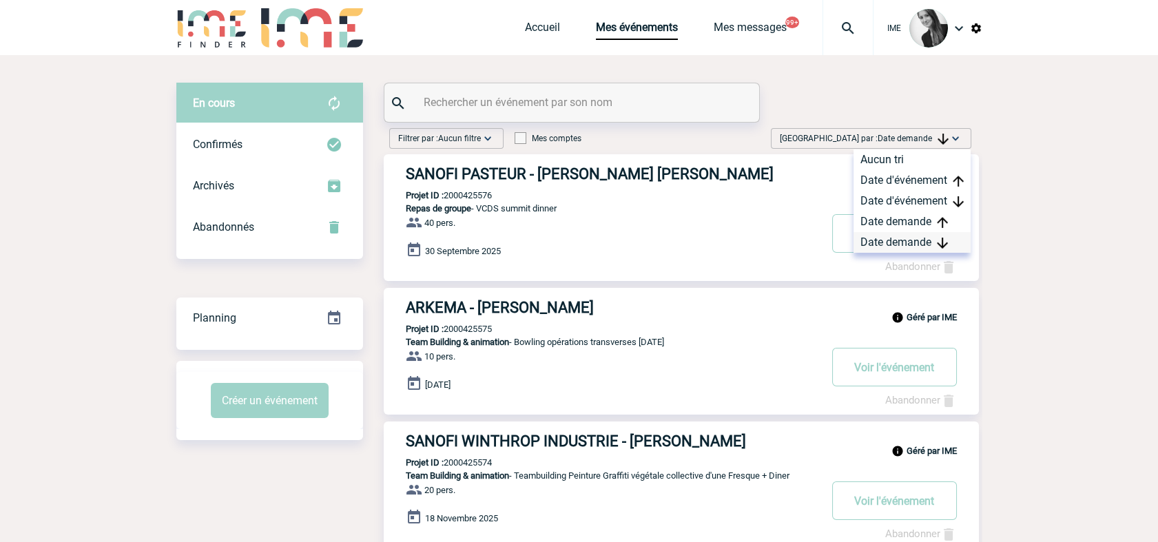
click at [942, 241] on img at bounding box center [942, 243] width 11 height 11
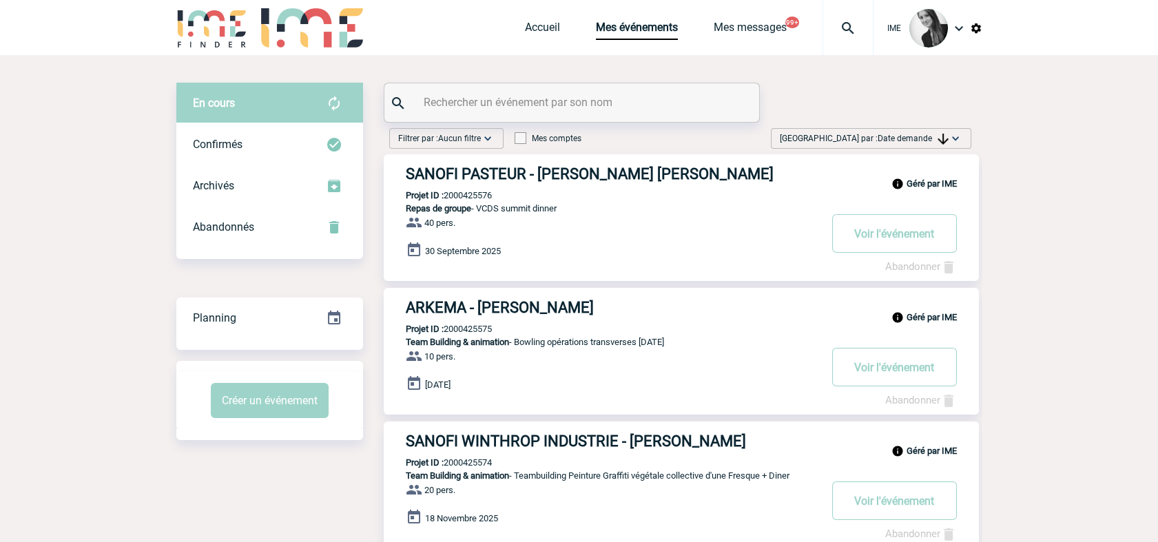
drag, startPoint x: 952, startPoint y: 133, endPoint x: 935, endPoint y: 170, distance: 40.7
click at [952, 133] on img at bounding box center [955, 139] width 14 height 14
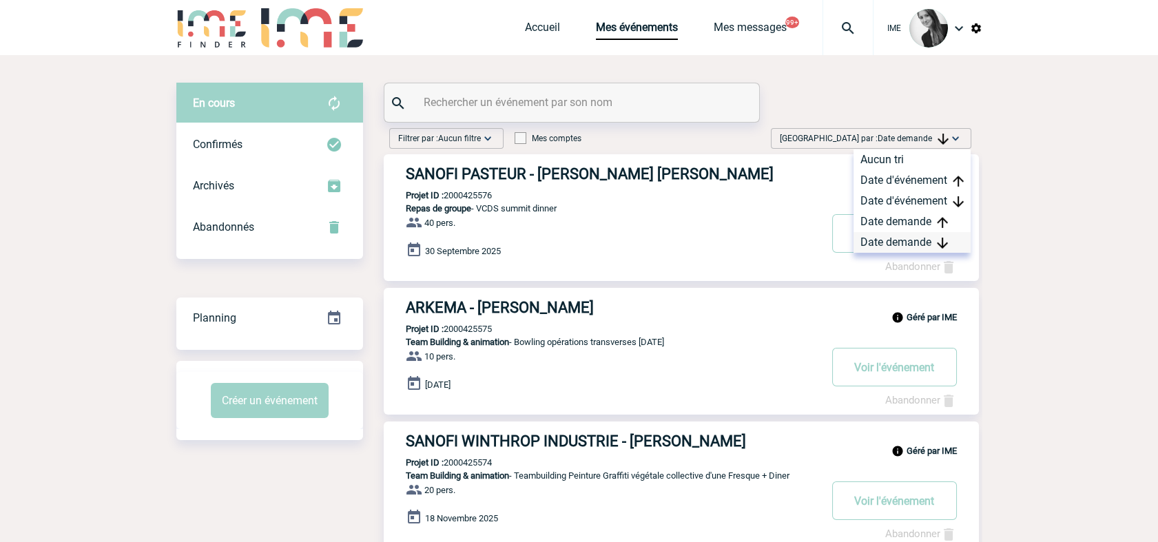
click at [863, 244] on div "Date demande" at bounding box center [911, 242] width 117 height 21
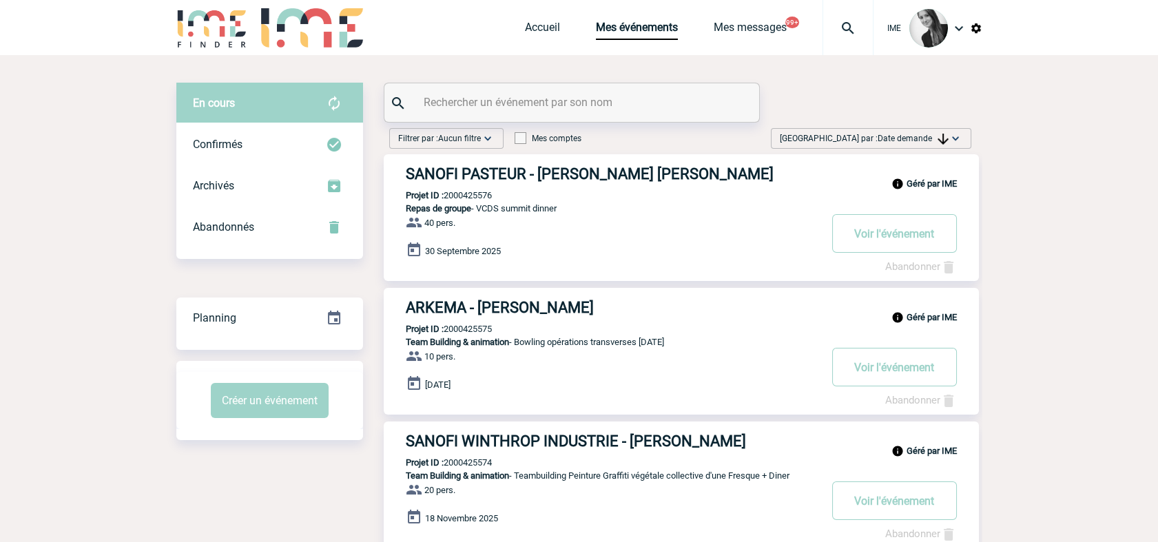
click at [917, 135] on span "Date demande" at bounding box center [913, 139] width 71 height 10
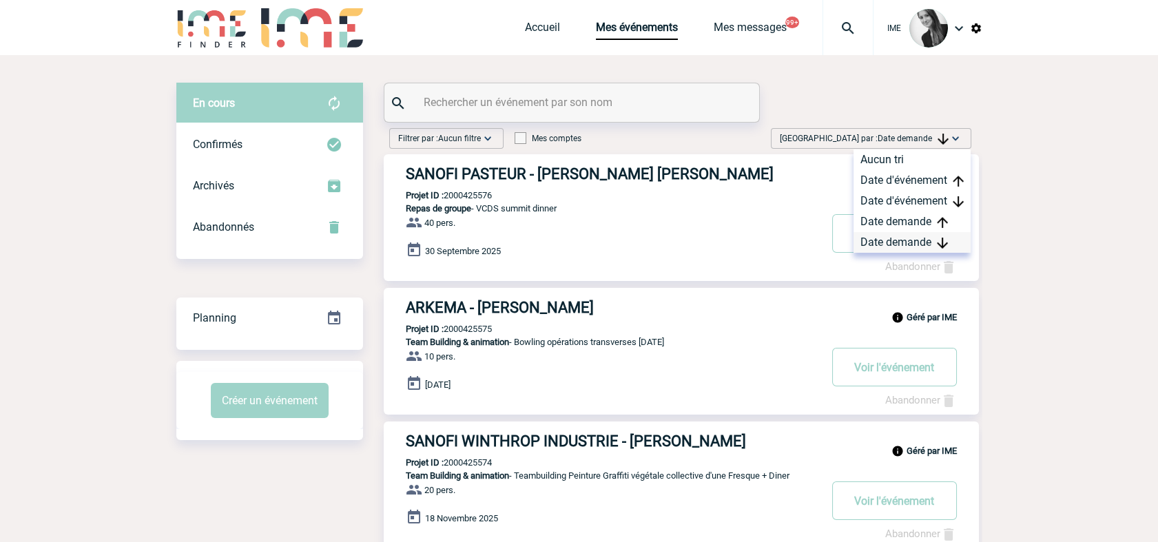
click at [920, 241] on div "Date demande" at bounding box center [911, 242] width 117 height 21
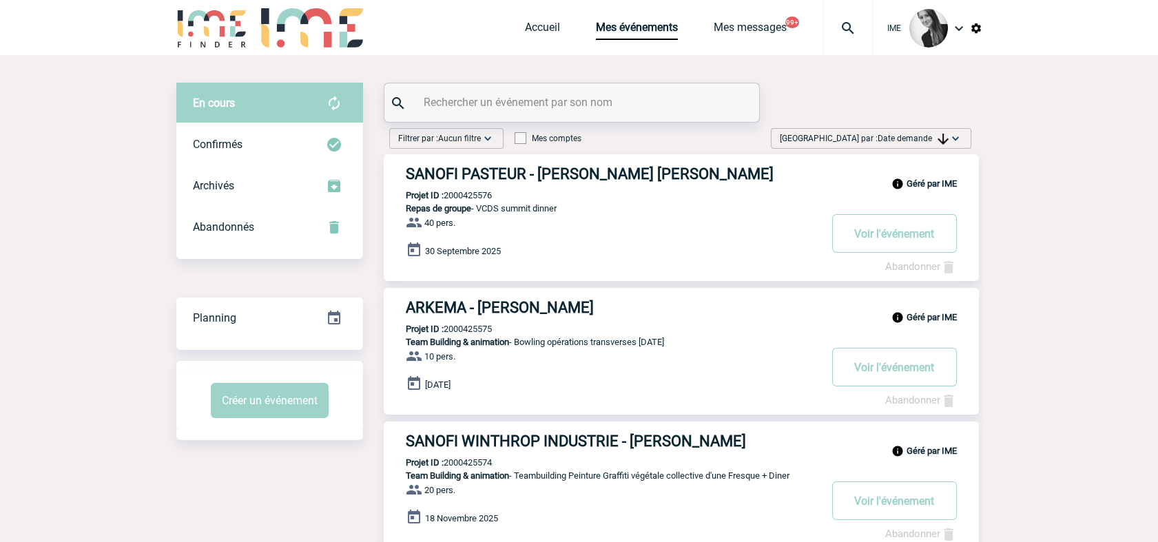
drag, startPoint x: 941, startPoint y: 136, endPoint x: 928, endPoint y: 231, distance: 95.3
click at [942, 136] on img at bounding box center [942, 139] width 11 height 11
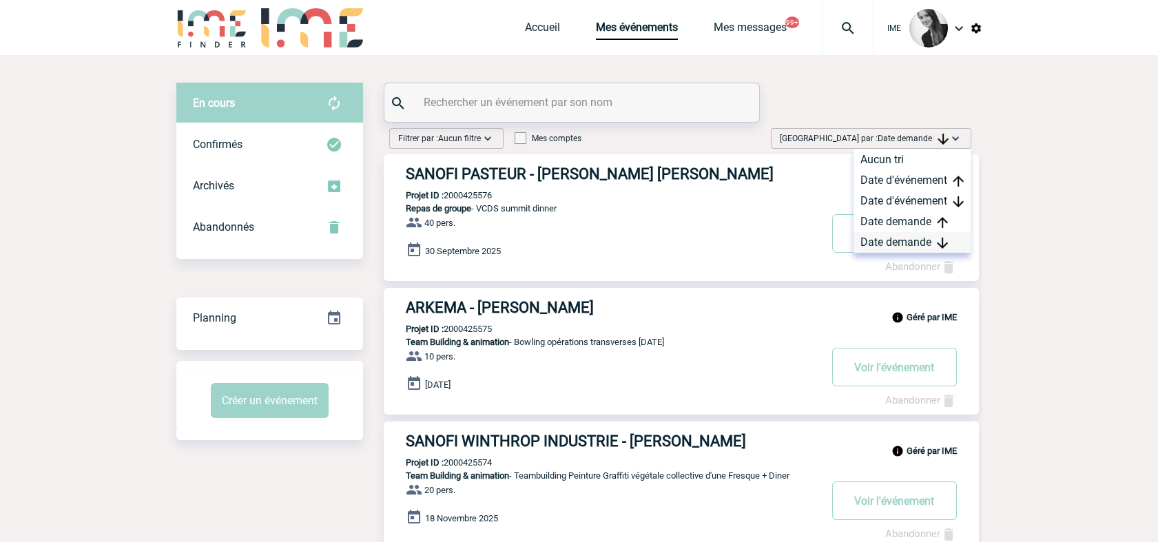
click at [898, 247] on div "Date demande" at bounding box center [911, 242] width 117 height 21
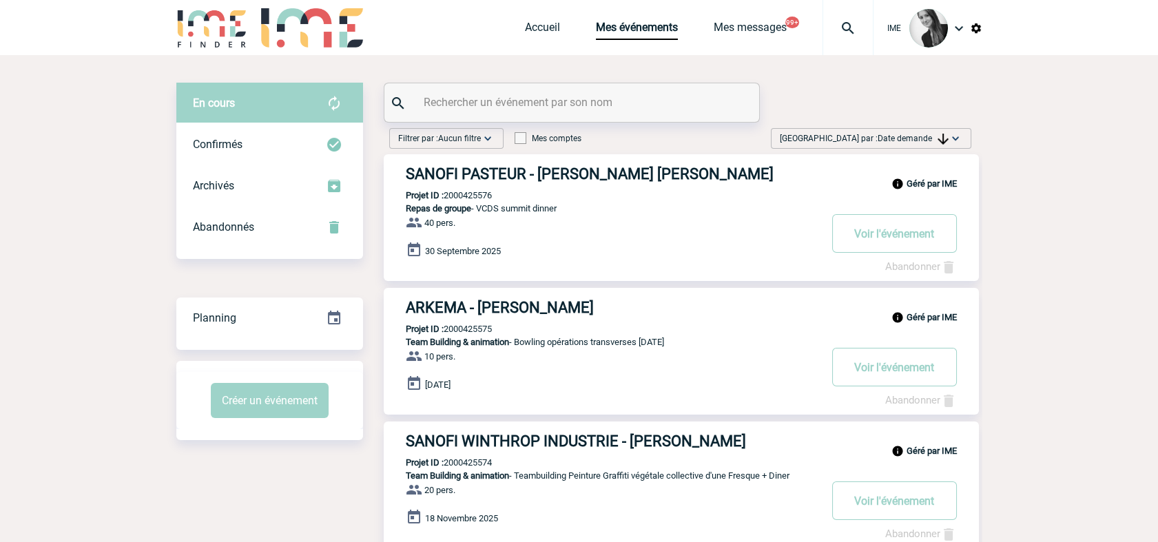
drag, startPoint x: 908, startPoint y: 136, endPoint x: 911, endPoint y: 211, distance: 75.2
click at [909, 137] on span "Date demande" at bounding box center [913, 139] width 71 height 10
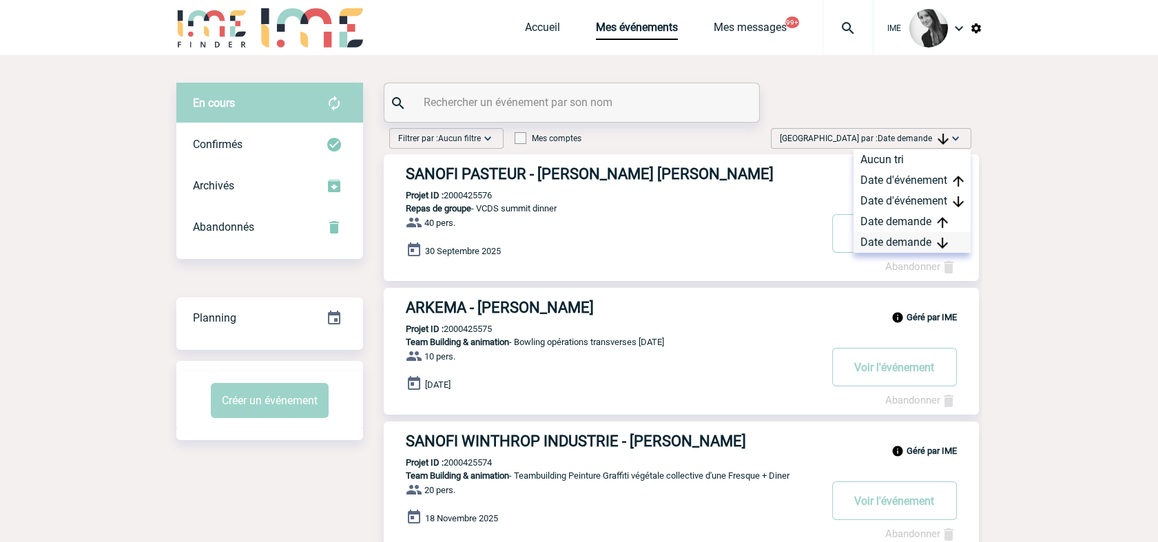
click at [895, 244] on div "Date demande" at bounding box center [911, 242] width 117 height 21
